Goal: Transaction & Acquisition: Obtain resource

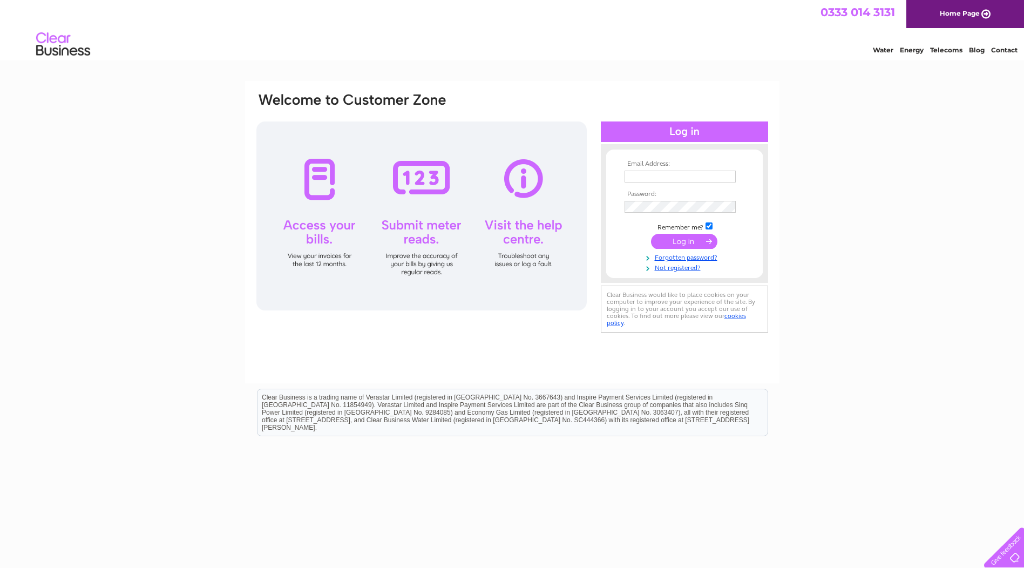
click at [650, 178] on input "text" at bounding box center [680, 177] width 111 height 12
paste input "[EMAIL_ADDRESS][DOMAIN_NAME]"
type input "[EMAIL_ADDRESS][DOMAIN_NAME]"
click at [651, 235] on input "submit" at bounding box center [684, 242] width 66 height 15
click at [667, 237] on input "submit" at bounding box center [684, 242] width 66 height 15
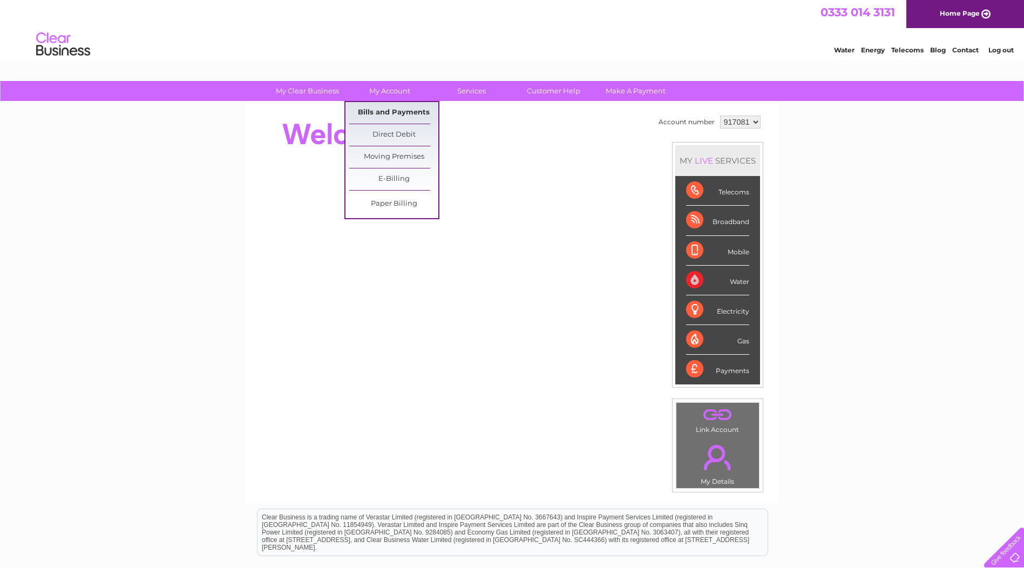
click at [375, 109] on link "Bills and Payments" at bounding box center [393, 113] width 89 height 22
click at [389, 175] on link "E-Billing" at bounding box center [393, 179] width 89 height 22
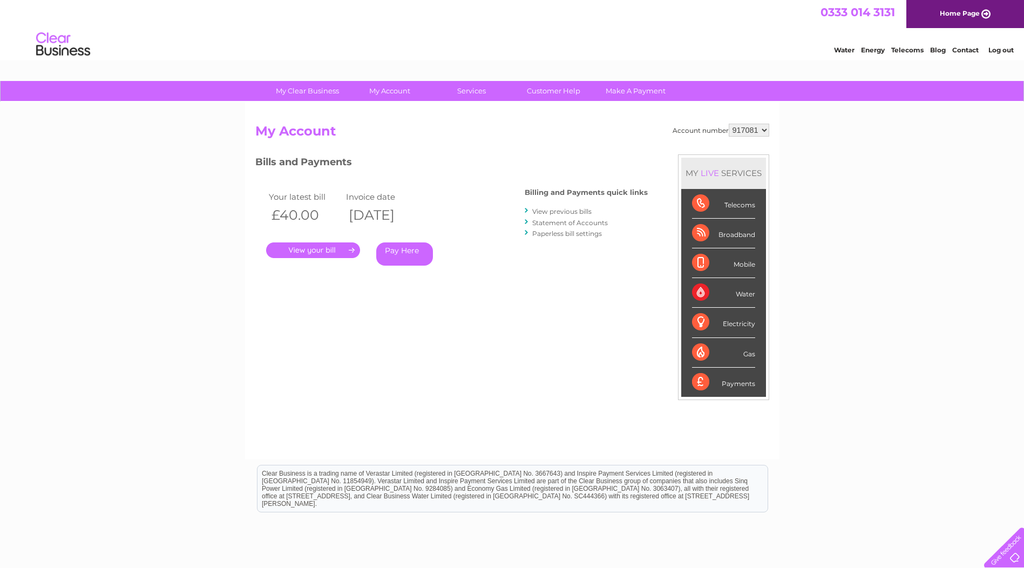
click at [763, 128] on select "917081 968924 972602" at bounding box center [749, 130] width 40 height 13
select select "968924"
click at [729, 124] on select "917081 968924 972602" at bounding box center [749, 130] width 40 height 13
click at [318, 248] on link "." at bounding box center [313, 250] width 94 height 16
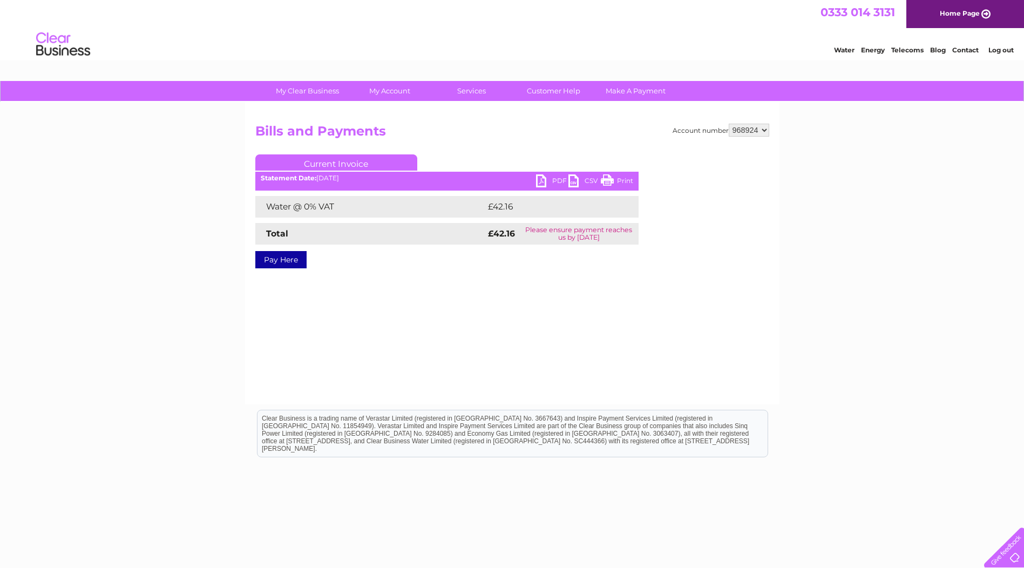
click at [553, 182] on link "PDF" at bounding box center [552, 182] width 32 height 16
click at [763, 131] on select "917081 968924 972602" at bounding box center [749, 130] width 40 height 13
select select "972602"
click at [729, 124] on select "917081 968924 972602" at bounding box center [749, 130] width 40 height 13
click at [558, 180] on link "PDF" at bounding box center [552, 182] width 32 height 16
